Goal: Task Accomplishment & Management: Use online tool/utility

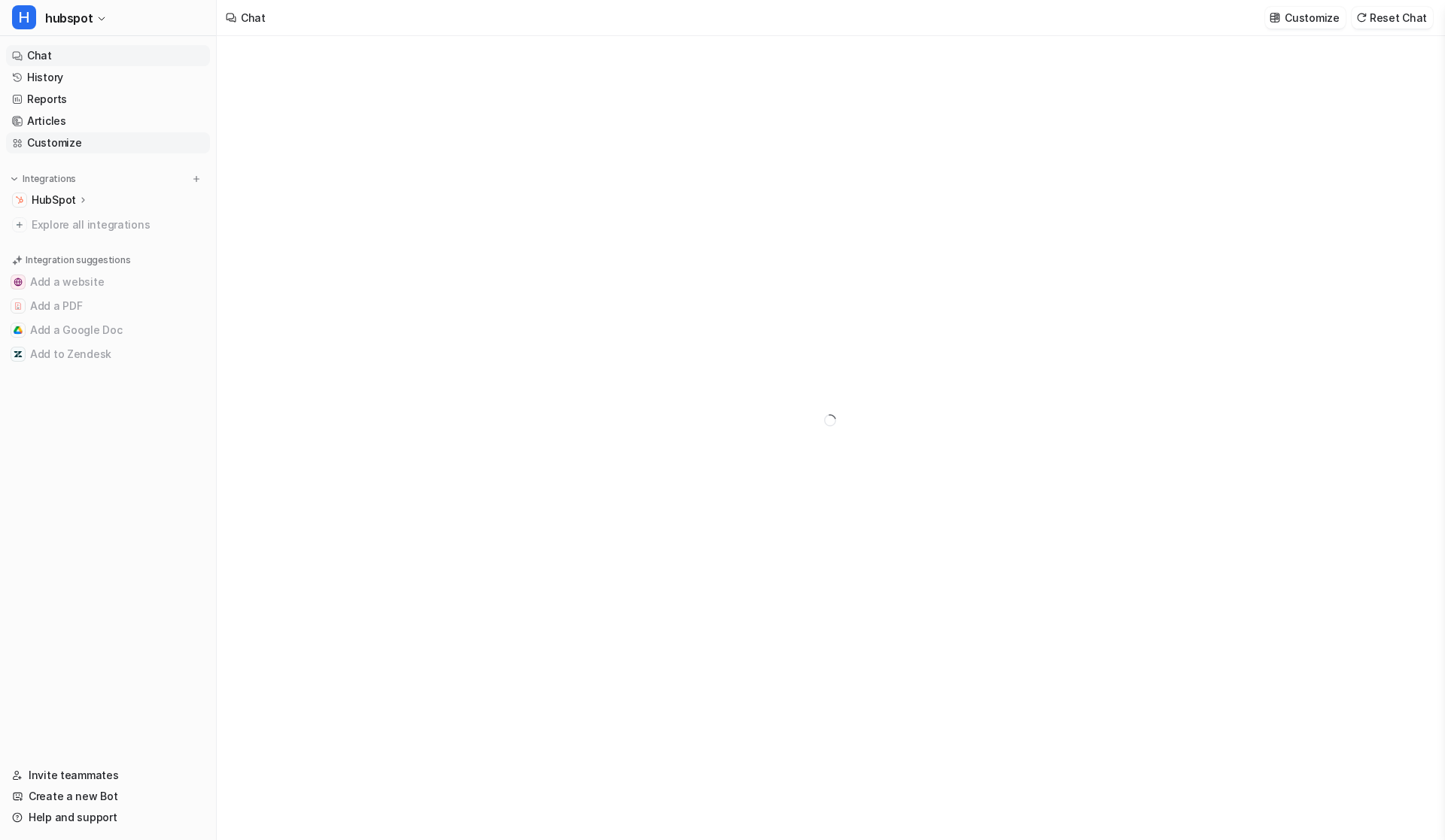
type textarea "**********"
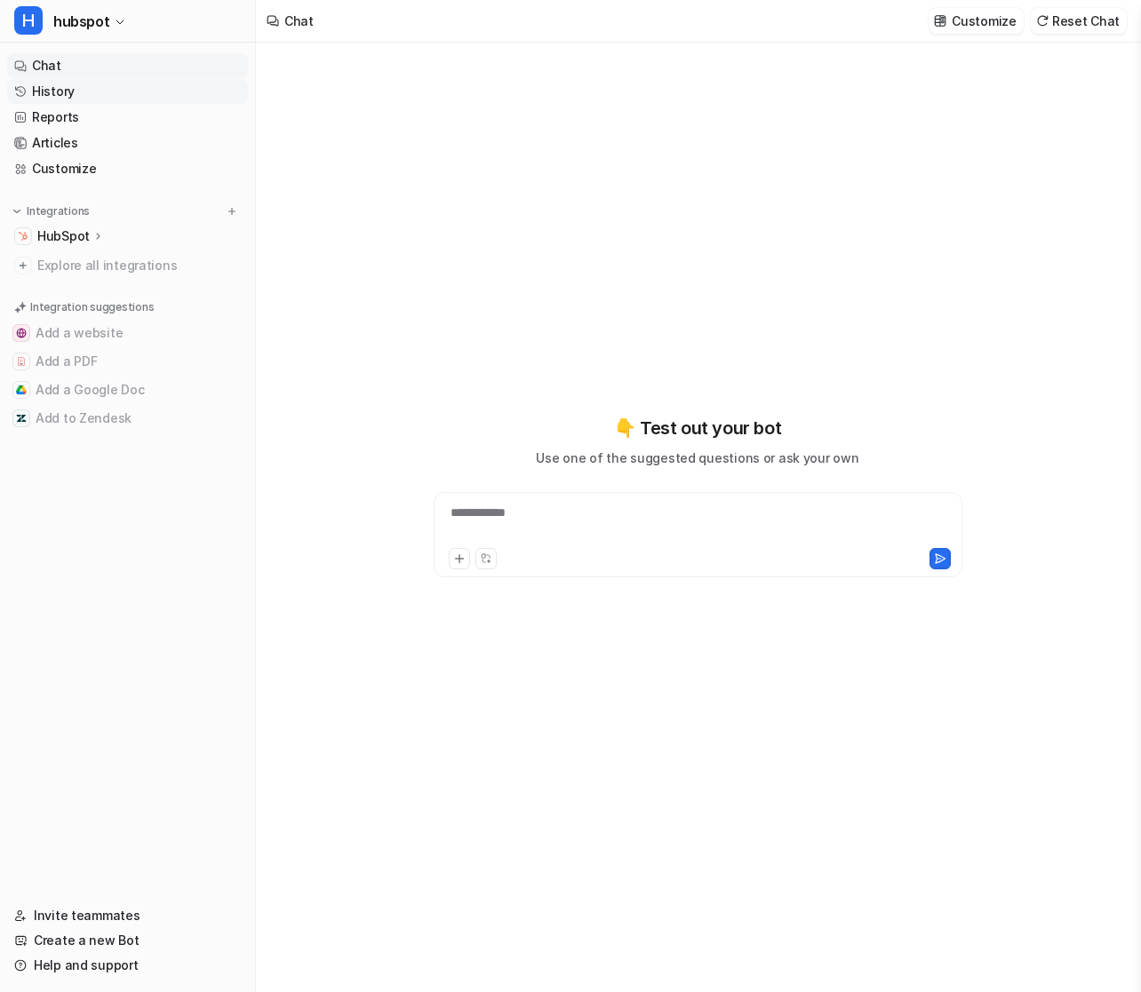
click at [63, 92] on link "History" at bounding box center [127, 91] width 241 height 25
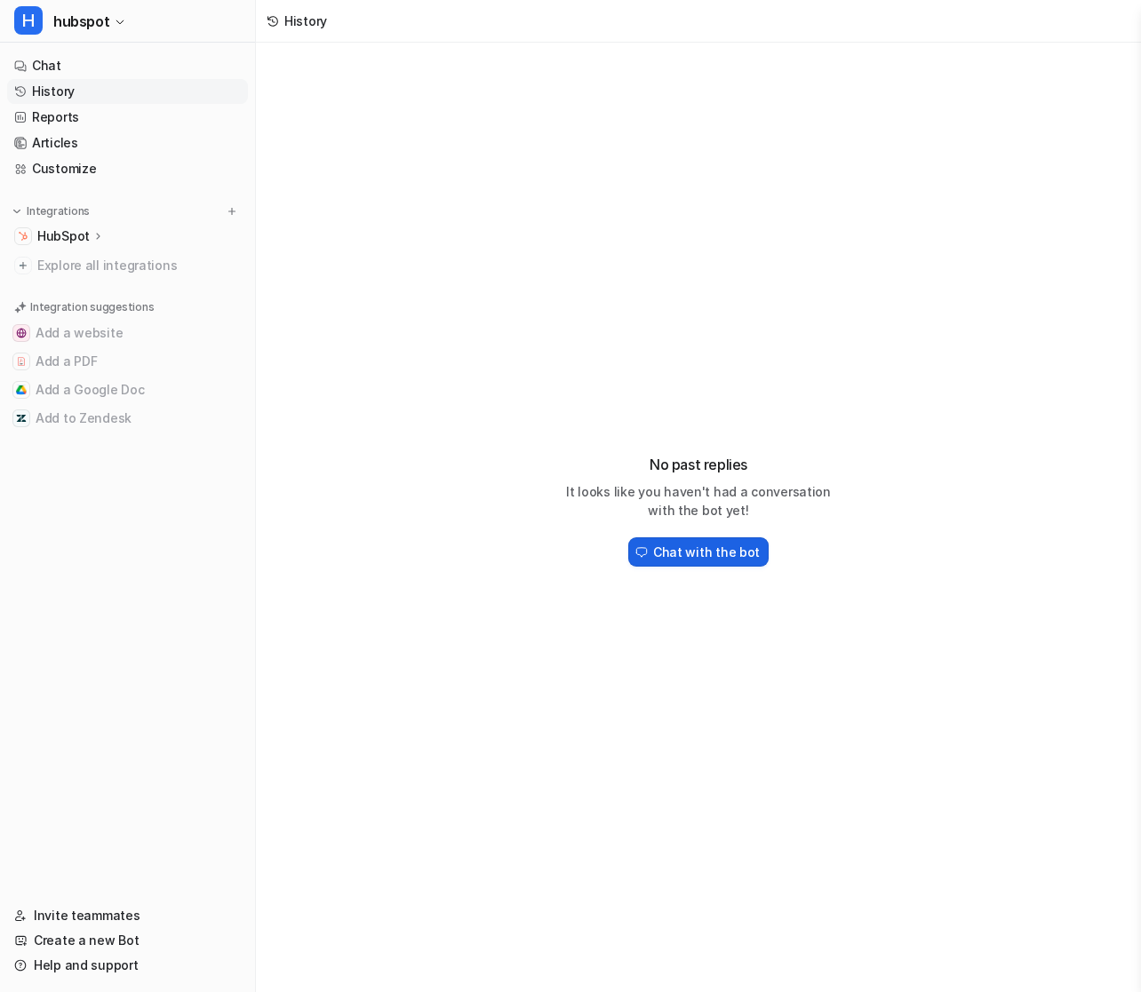
click at [694, 557] on h2 "Chat with the bot" at bounding box center [706, 552] width 107 height 19
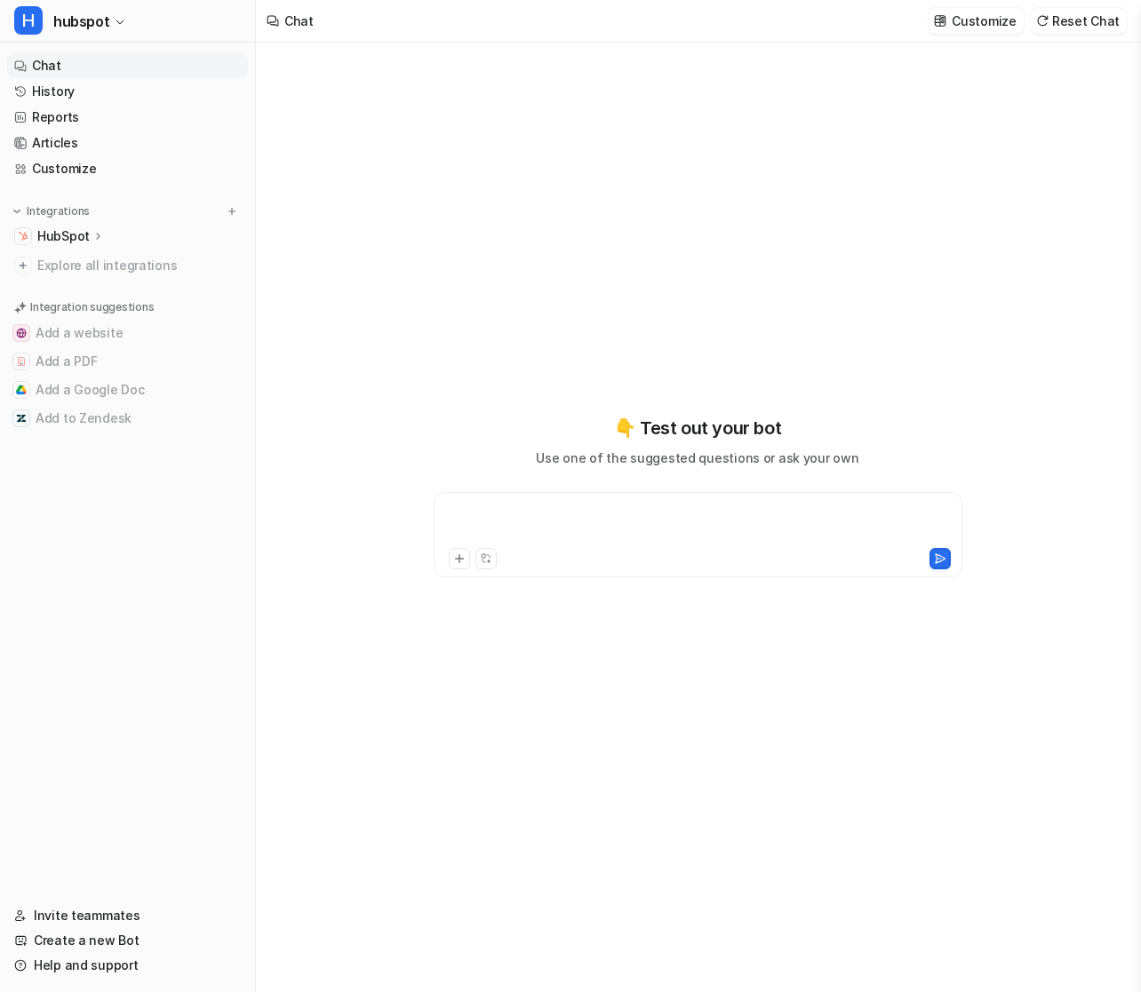
click at [563, 538] on div at bounding box center [698, 524] width 520 height 41
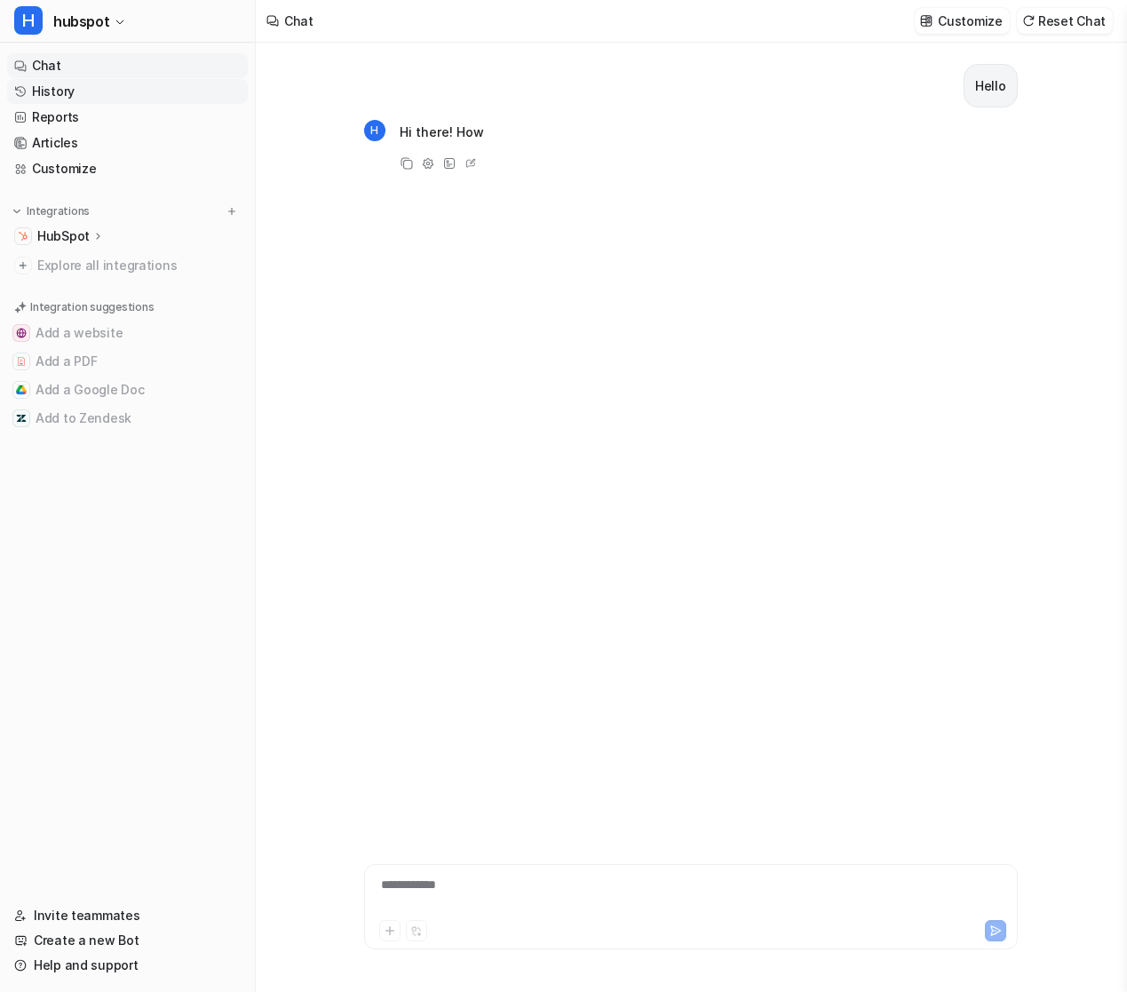
scroll to position [21, 0]
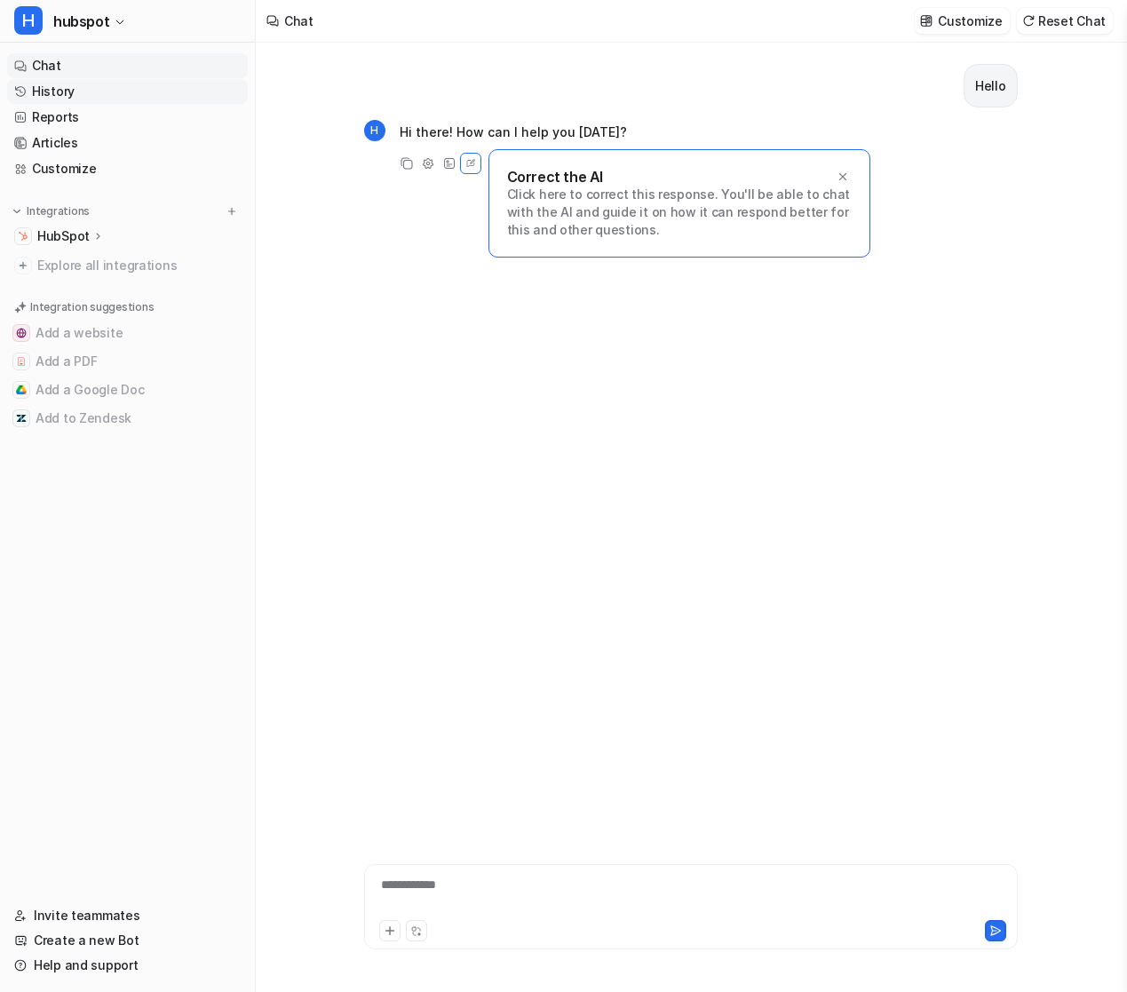
click at [55, 88] on link "History" at bounding box center [127, 91] width 241 height 25
